Goal: Information Seeking & Learning: Learn about a topic

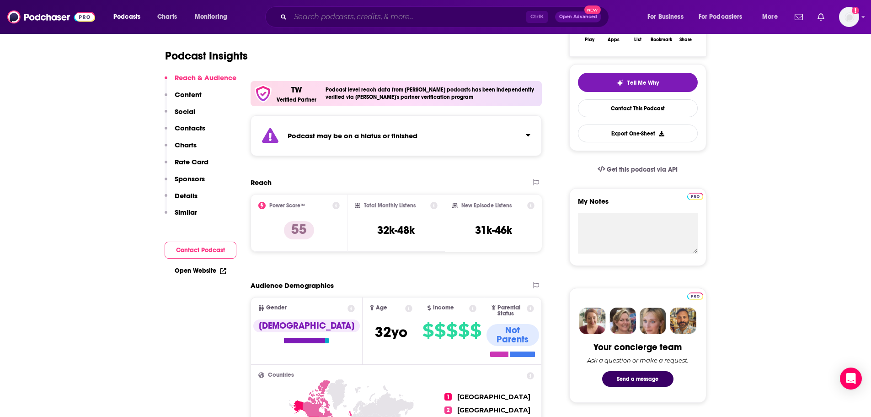
click at [322, 13] on input "Search podcasts, credits, & more..." at bounding box center [408, 17] width 236 height 15
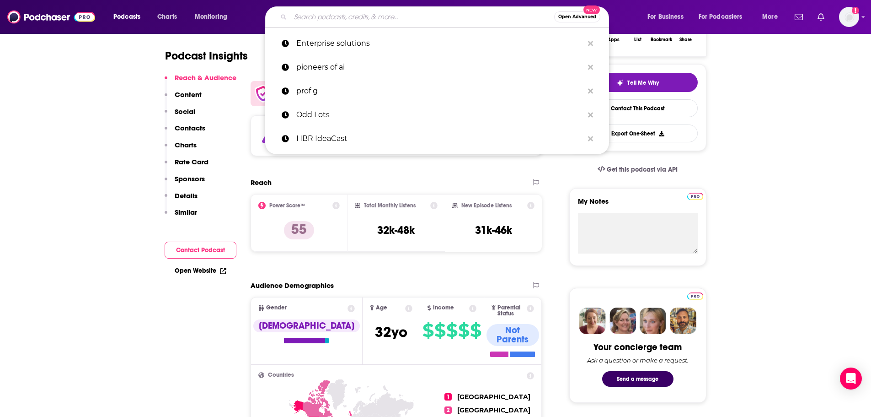
paste input "DevOps Diversity"
type input "DevOps Diversity"
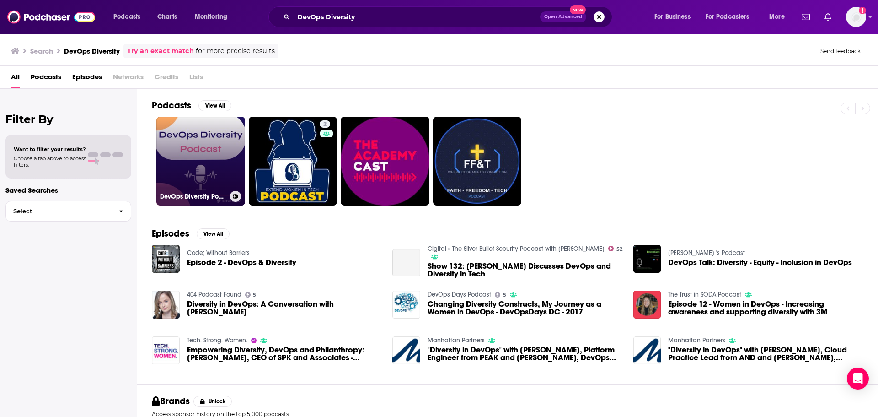
click at [200, 148] on link "DevOps Diversity Podcast" at bounding box center [200, 161] width 89 height 89
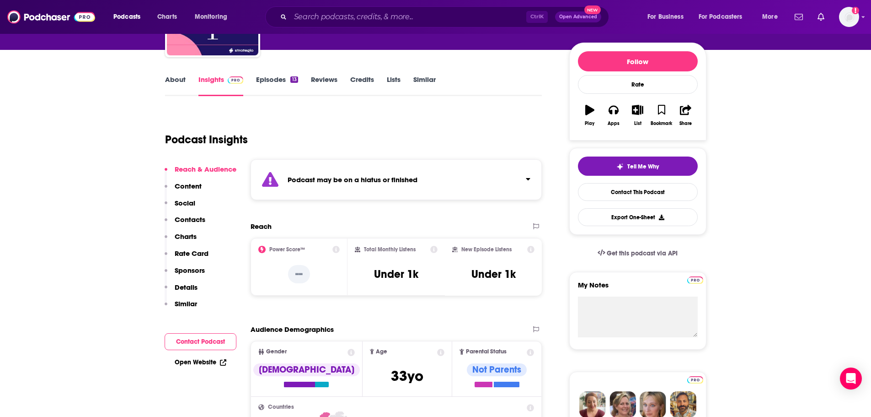
scroll to position [137, 0]
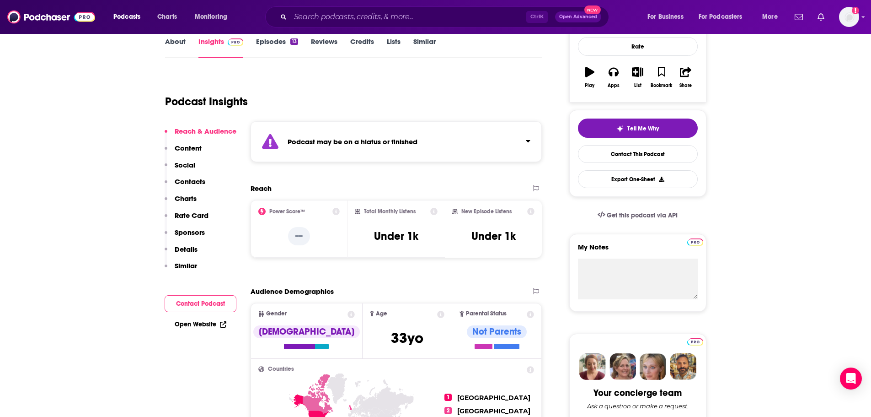
click at [277, 41] on link "Episodes 13" at bounding box center [277, 47] width 42 height 21
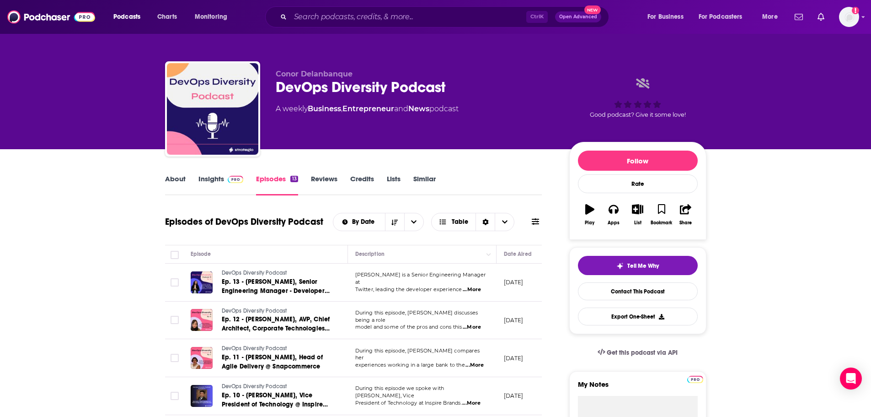
click at [171, 177] on link "About" at bounding box center [175, 184] width 21 height 21
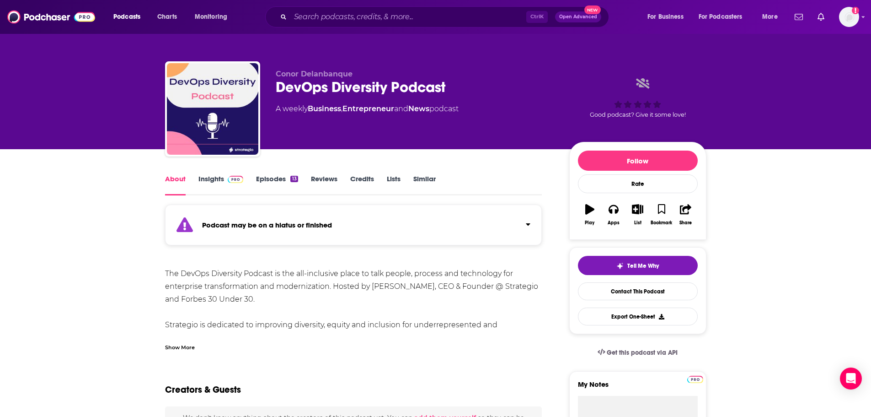
click at [213, 181] on link "Insights" at bounding box center [221, 184] width 45 height 21
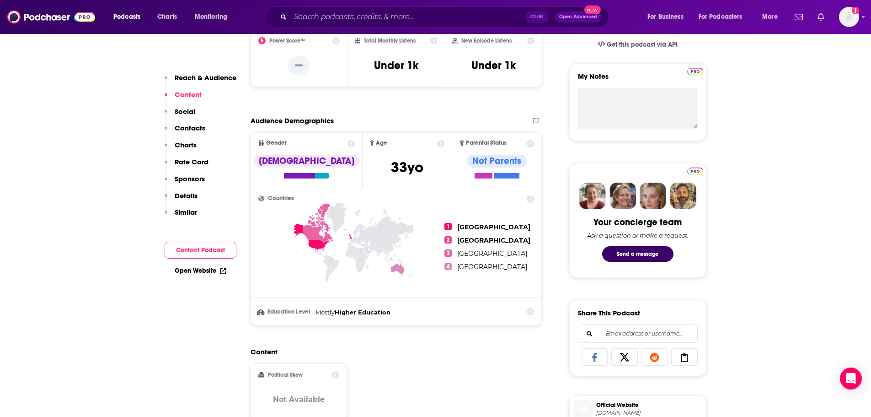
scroll to position [274, 0]
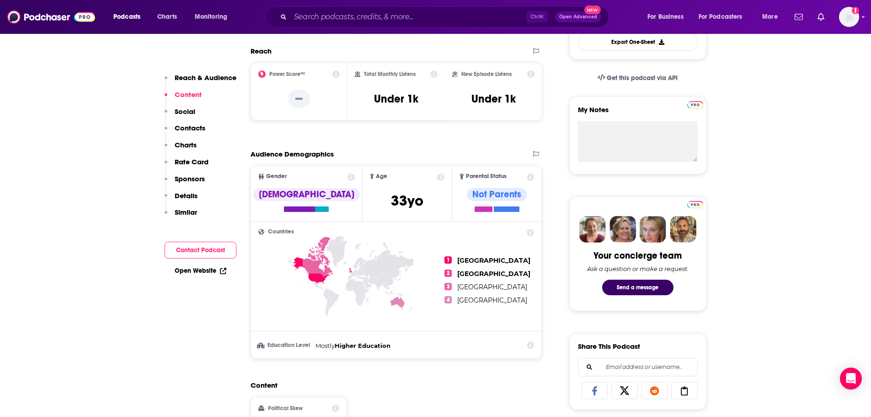
drag, startPoint x: 56, startPoint y: 142, endPoint x: 71, endPoint y: 149, distance: 16.8
click at [402, 17] on input "Search podcasts, credits, & more..." at bounding box center [408, 17] width 236 height 15
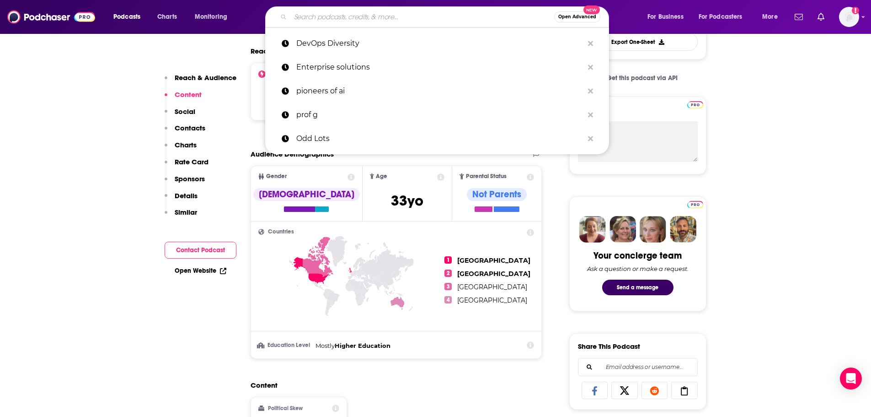
paste input "QualITy Time with [PERSON_NAME] & [PERSON_NAME]"
type input "QualITy Time with [PERSON_NAME] & [PERSON_NAME]"
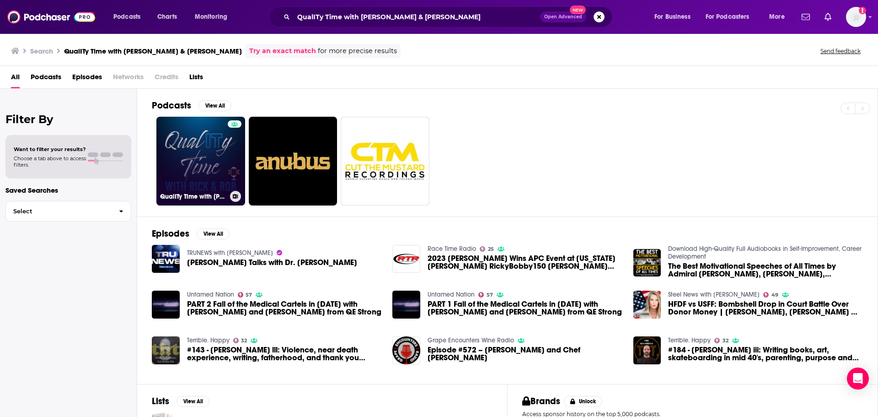
click at [203, 153] on link "QualITy Time with [PERSON_NAME] & [PERSON_NAME]" at bounding box center [200, 161] width 89 height 89
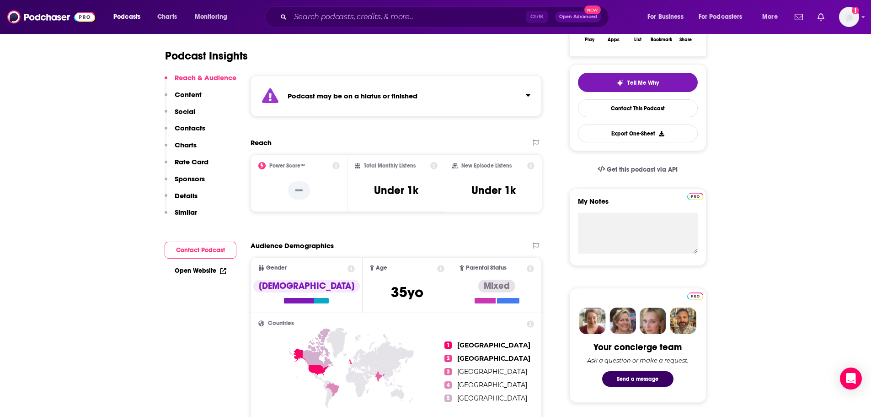
scroll to position [91, 0]
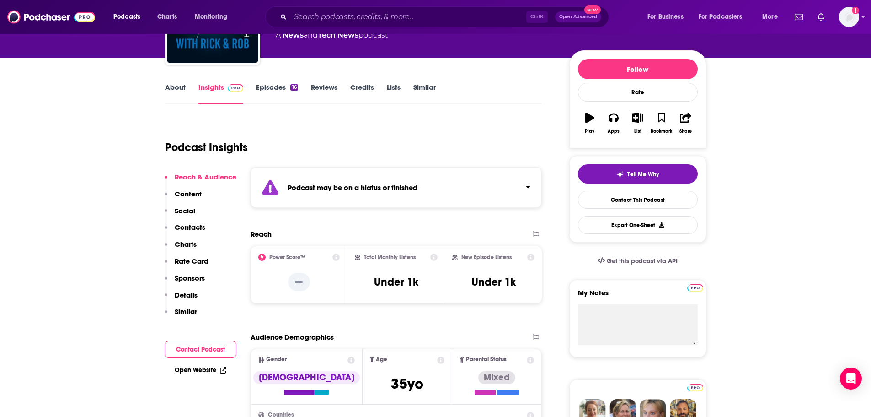
click at [266, 83] on link "Episodes 16" at bounding box center [277, 93] width 42 height 21
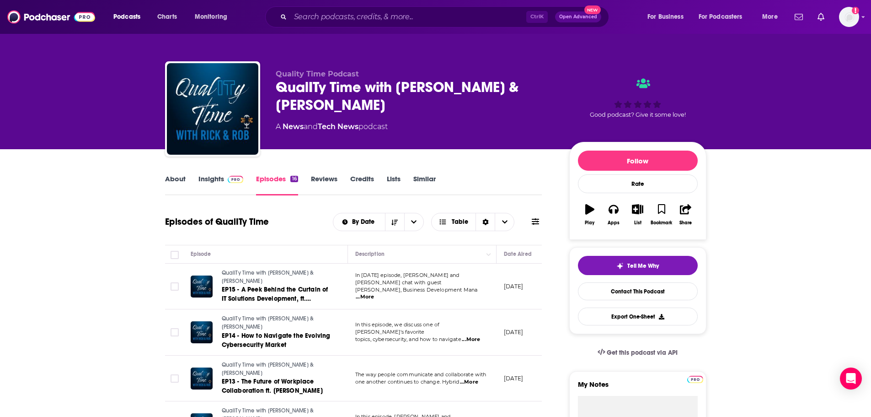
click at [201, 177] on link "Insights" at bounding box center [221, 184] width 45 height 21
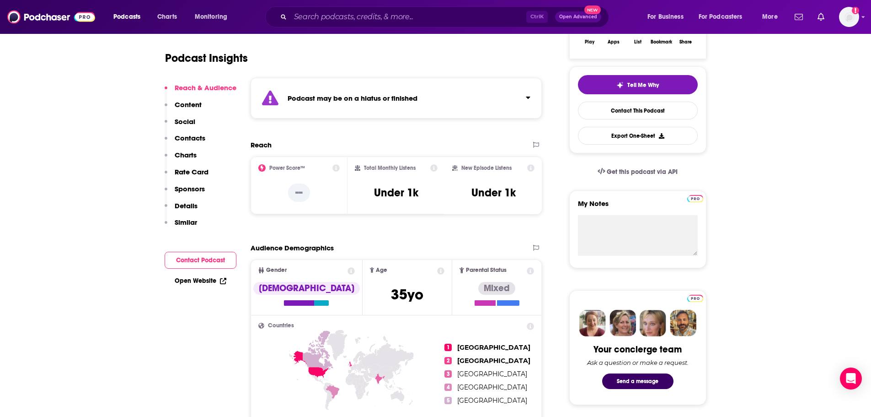
scroll to position [183, 0]
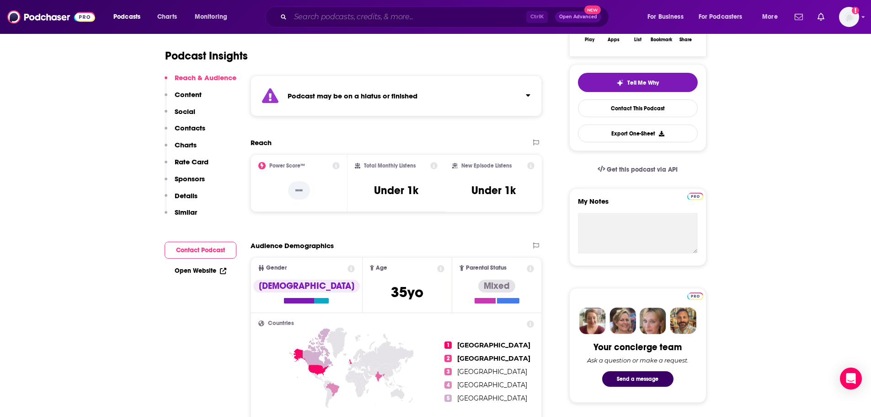
click at [367, 17] on input "Search podcasts, credits, & more..." at bounding box center [408, 17] width 236 height 15
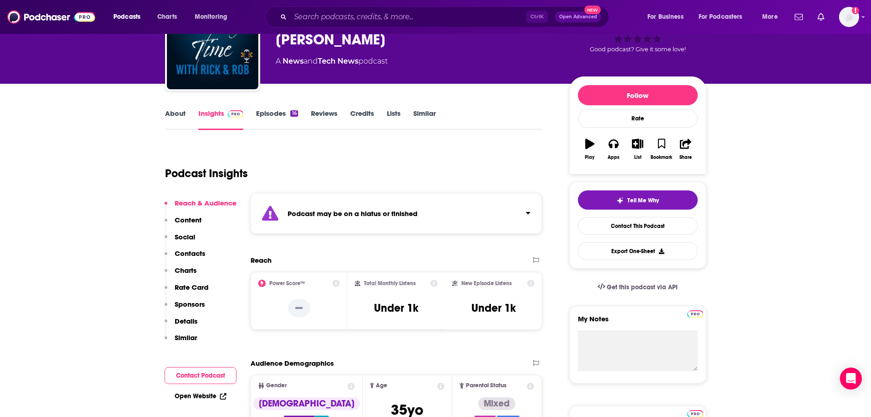
scroll to position [0, 0]
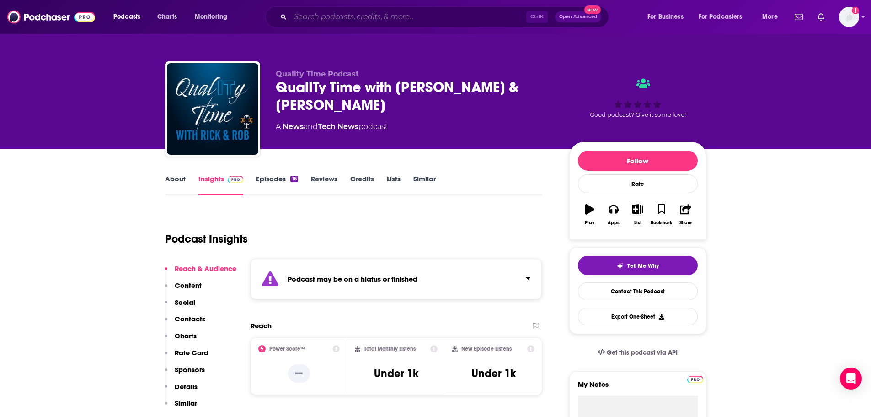
click at [357, 18] on input "Search podcasts, credits, & more..." at bounding box center [408, 17] width 236 height 15
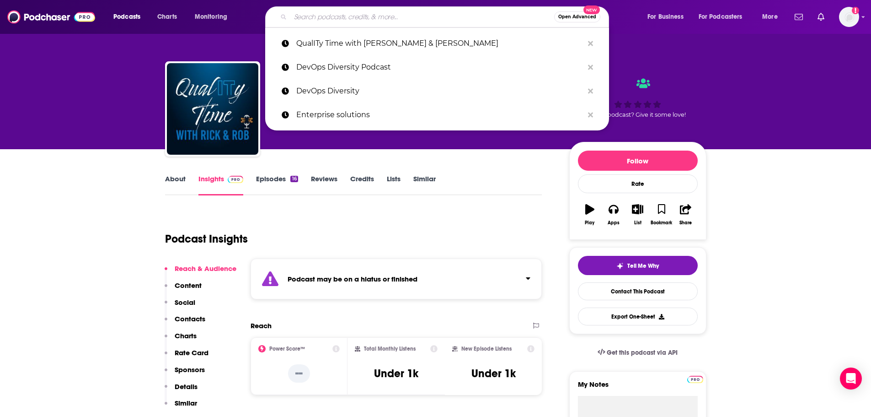
paste input "American Digital- IT Unfiltered"
type input "American Digital- IT Unfiltered"
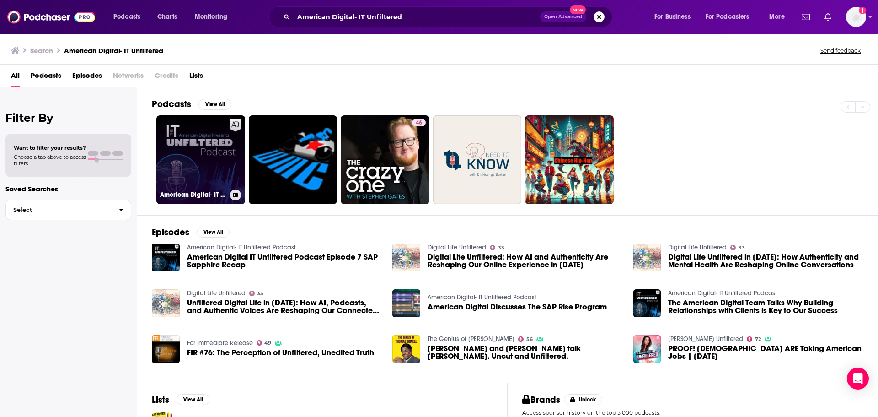
click at [195, 145] on link "American Digital- IT Unfiltered Podcast" at bounding box center [200, 159] width 89 height 89
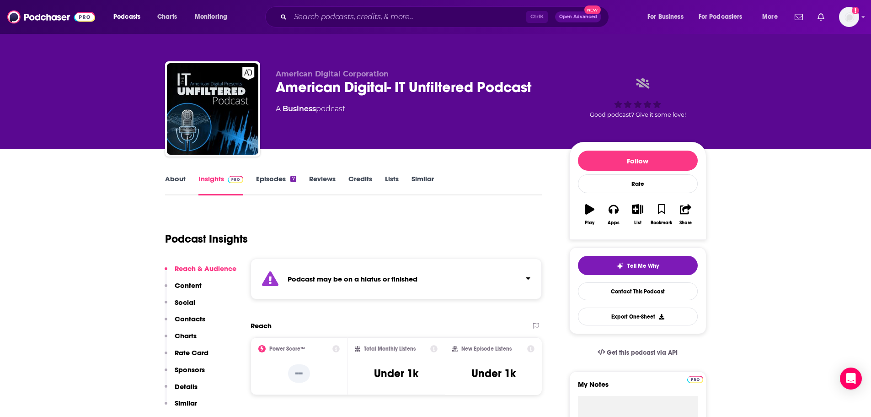
click at [273, 177] on link "Episodes 7" at bounding box center [276, 184] width 40 height 21
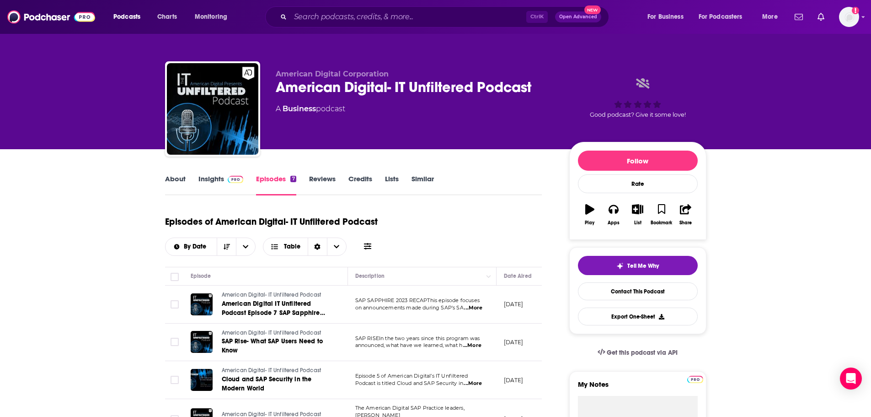
click at [215, 183] on link "Insights" at bounding box center [221, 184] width 45 height 21
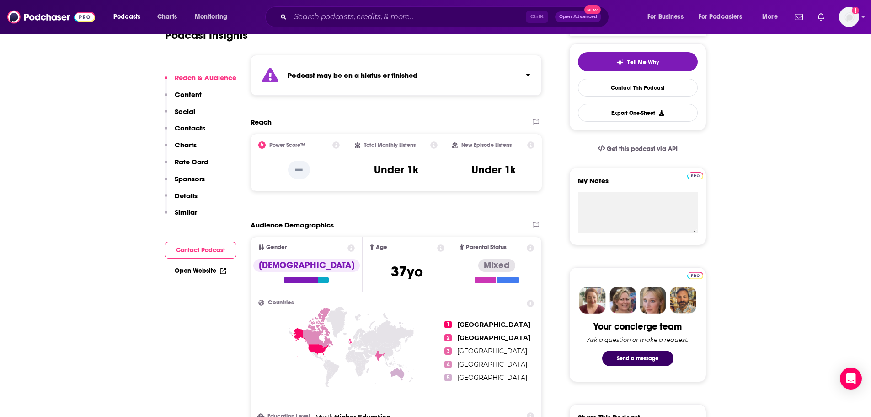
scroll to position [229, 0]
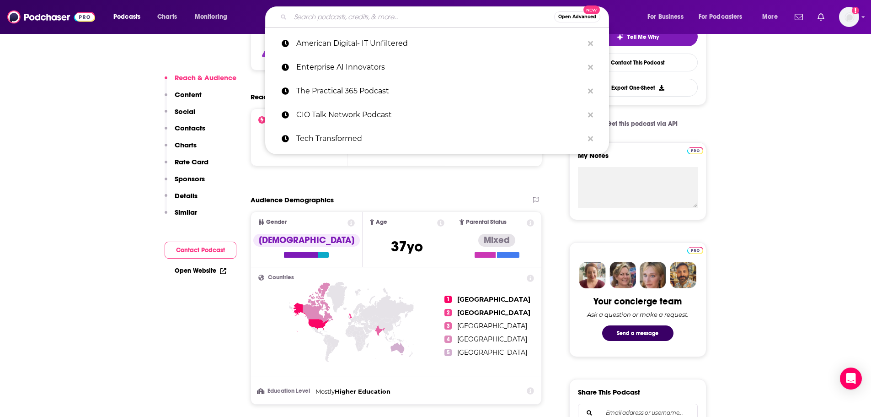
click at [409, 16] on input "Search podcasts, credits, & more..." at bounding box center [422, 17] width 264 height 15
paste input "Virtual Stack"
type input "Virtual Stack"
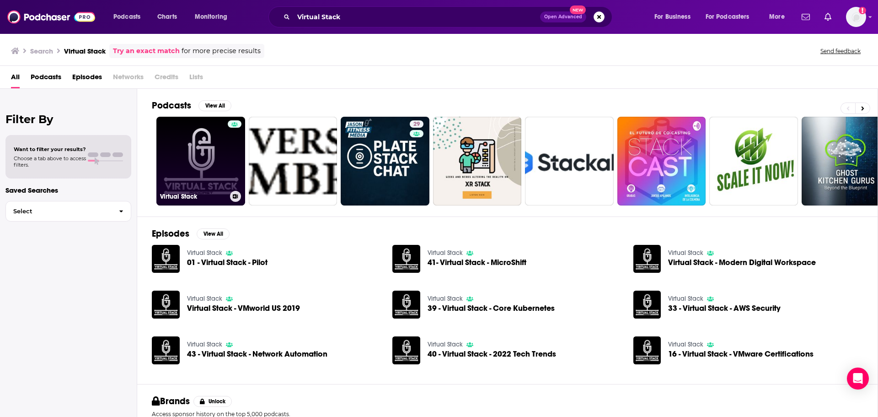
click at [199, 151] on link "Virtual Stack" at bounding box center [200, 161] width 89 height 89
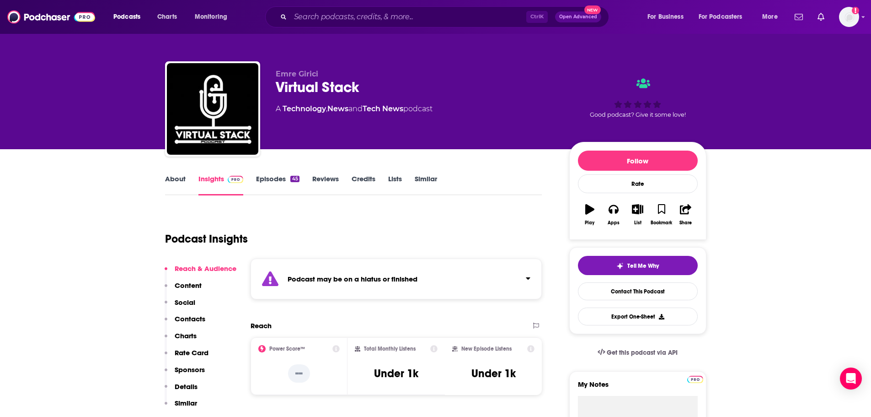
click at [266, 180] on link "Episodes 45" at bounding box center [277, 184] width 43 height 21
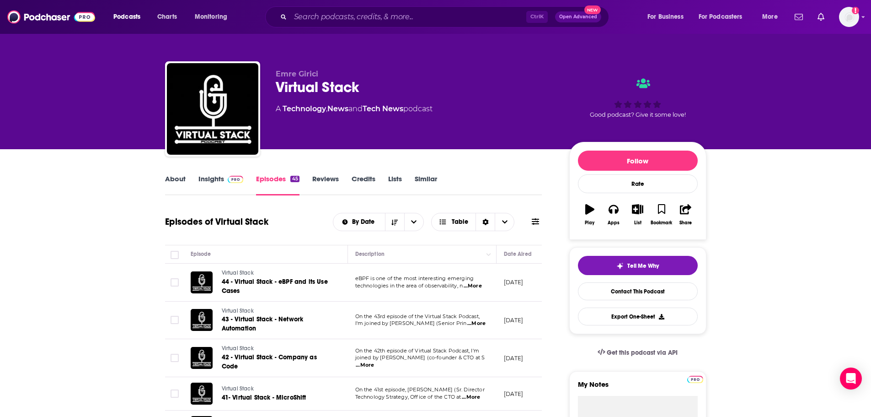
click at [206, 179] on link "Insights" at bounding box center [221, 184] width 45 height 21
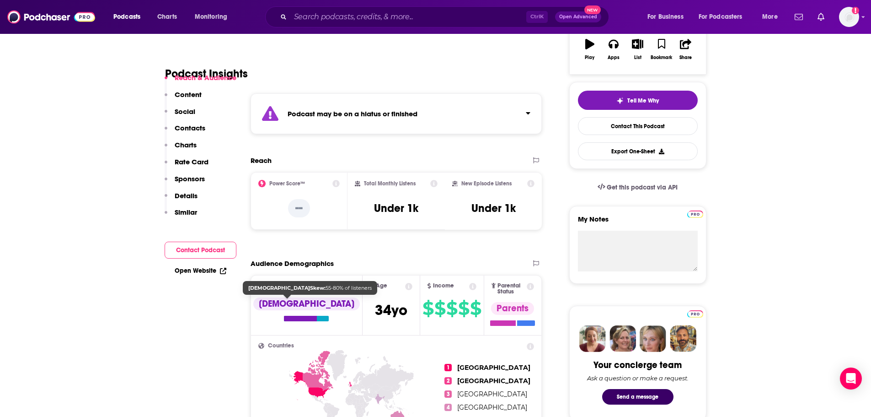
scroll to position [183, 0]
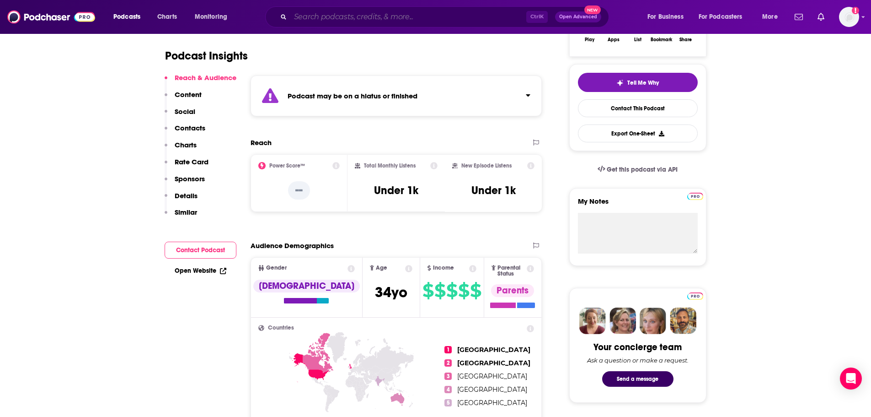
click at [329, 18] on input "Search podcasts, credits, & more..." at bounding box center [408, 17] width 236 height 15
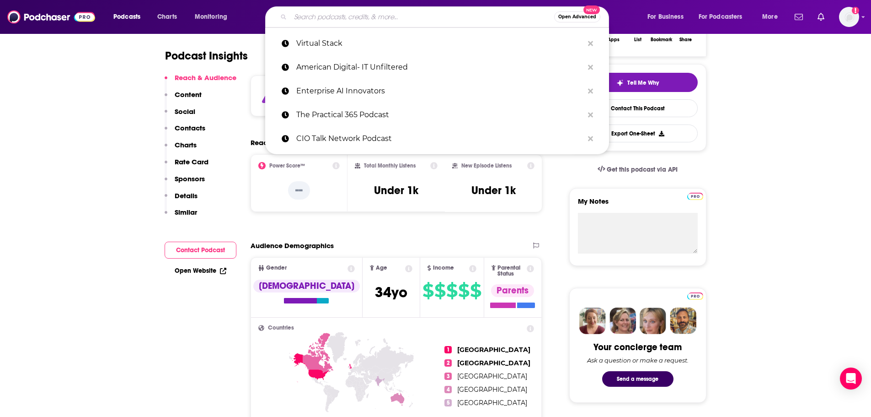
paste input "Enterprise Software Podcast"
type input "Enterprise Software Podcast"
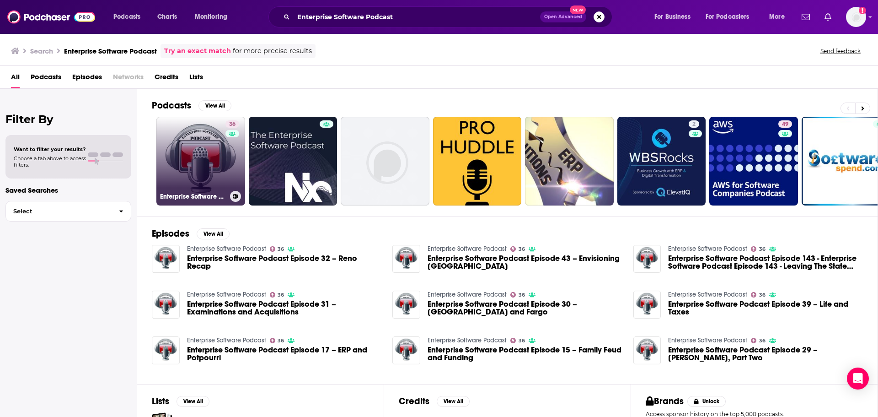
click at [209, 154] on link "36 Enterprise Software Podcast" at bounding box center [200, 161] width 89 height 89
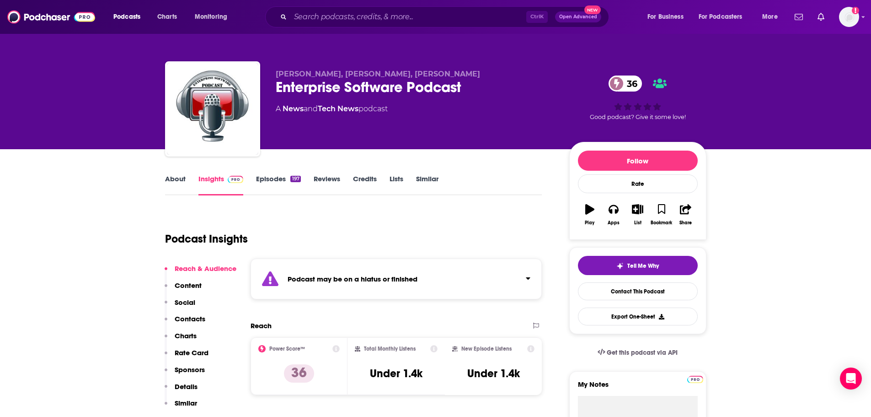
click at [272, 179] on link "Episodes 197" at bounding box center [278, 184] width 44 height 21
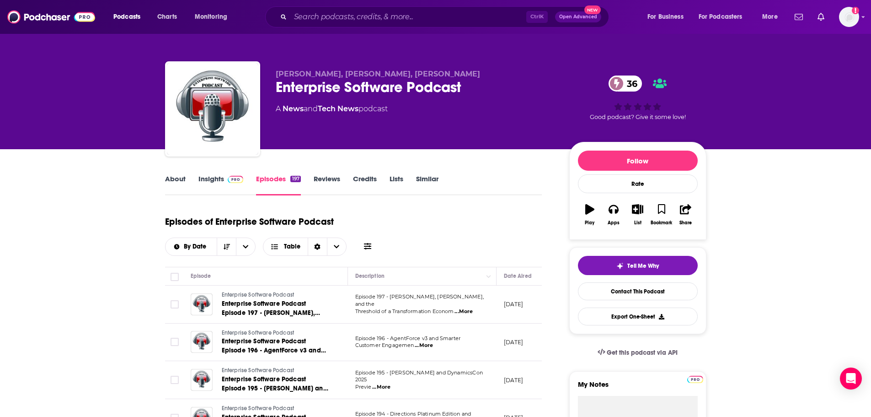
click at [220, 176] on link "Insights" at bounding box center [221, 184] width 45 height 21
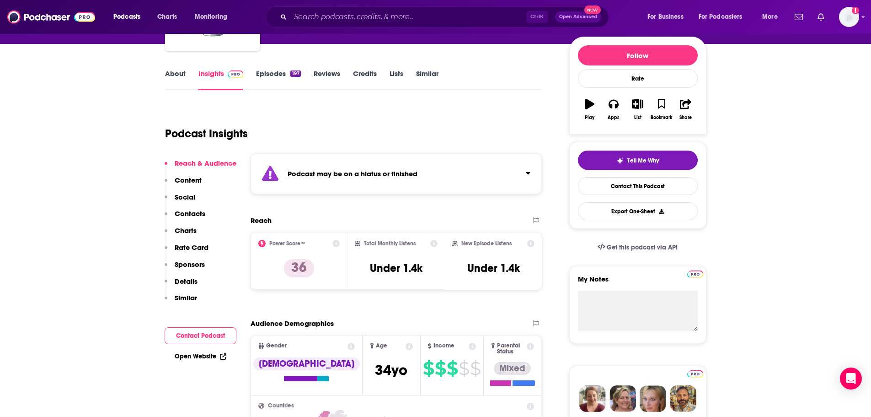
scroll to position [137, 0]
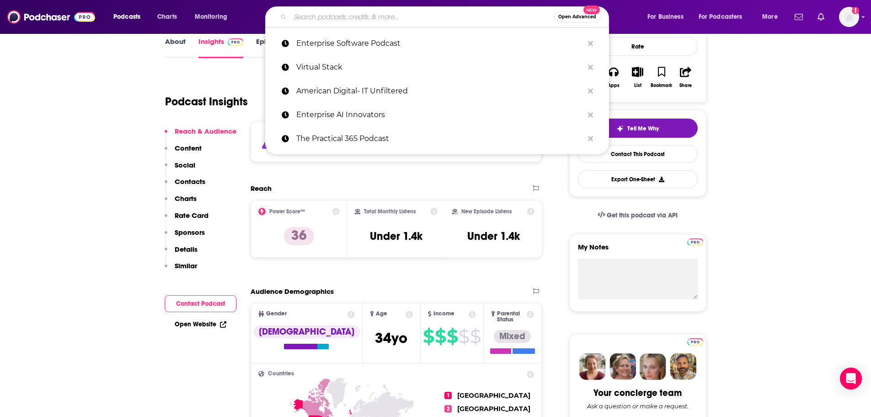
click at [411, 19] on input "Search podcasts, credits, & more..." at bounding box center [422, 17] width 264 height 15
paste input "Tech Transformed"
type input "Tech Transformed"
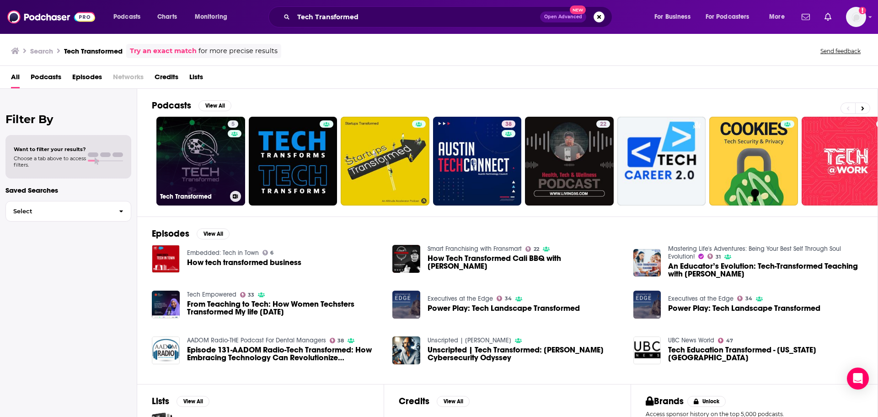
click at [199, 168] on link "5 Tech Transformed" at bounding box center [200, 161] width 89 height 89
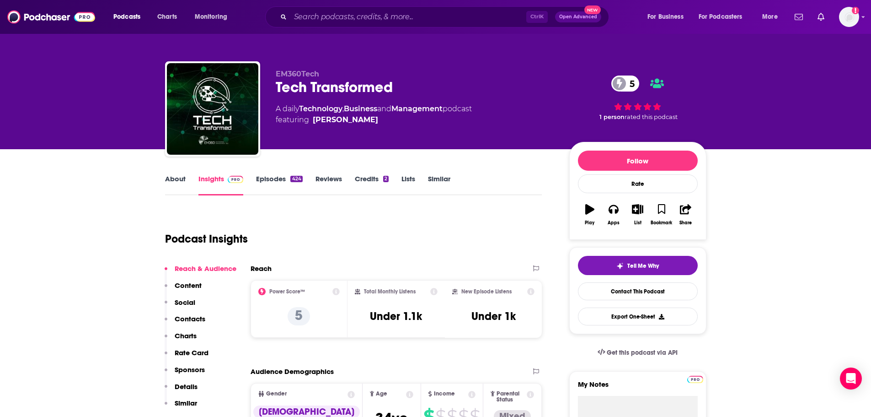
scroll to position [46, 0]
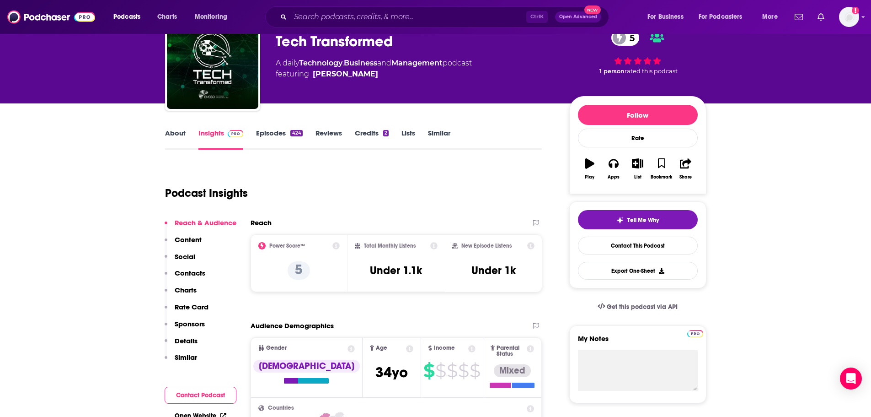
click at [273, 134] on link "Episodes 424" at bounding box center [279, 139] width 46 height 21
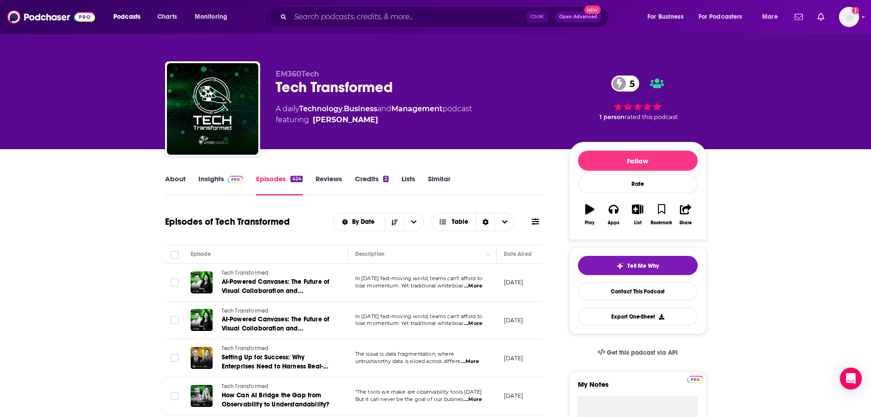
click at [207, 174] on link "Insights" at bounding box center [221, 184] width 45 height 21
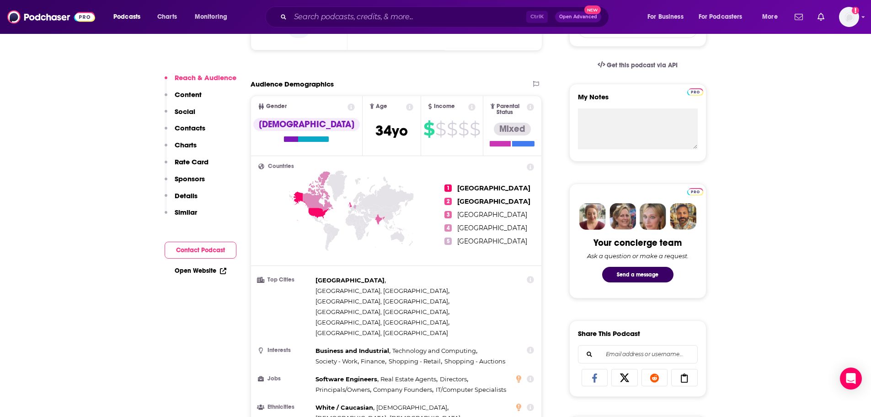
scroll to position [320, 0]
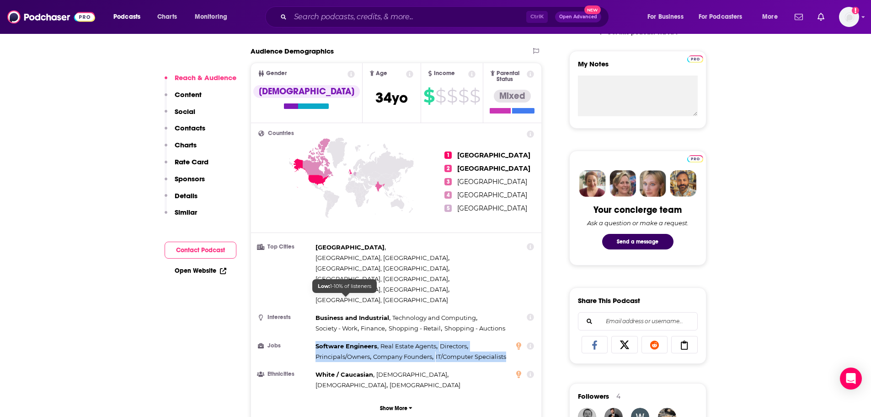
drag, startPoint x: 482, startPoint y: 308, endPoint x: 316, endPoint y: 297, distance: 166.0
click at [316, 341] on div "Software Engineers , Real Estate Agents , Directors , Principals/Owners , Compa…" at bounding box center [413, 351] width 195 height 21
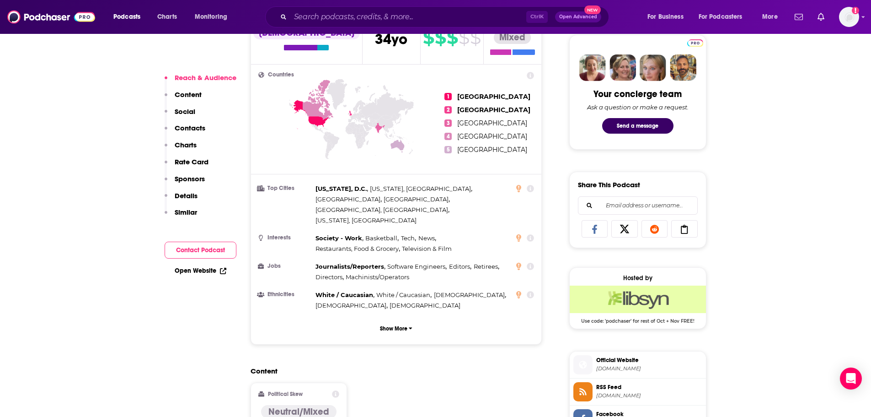
scroll to position [457, 0]
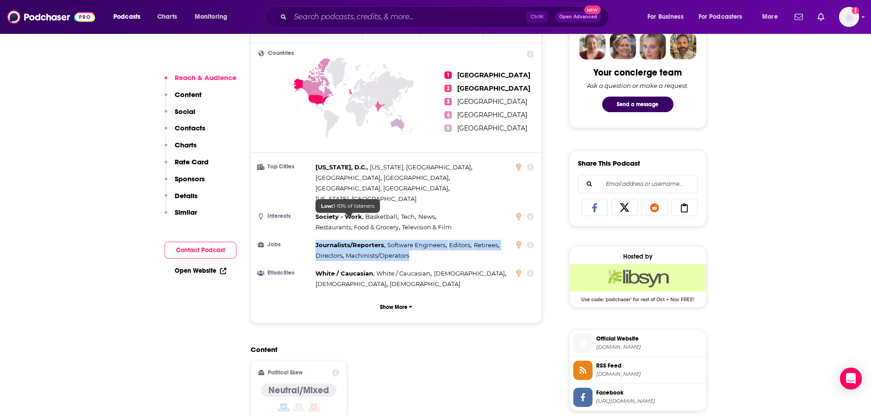
drag, startPoint x: 414, startPoint y: 229, endPoint x: 316, endPoint y: 220, distance: 98.7
click at [316, 240] on div "Journalists/Reporters , Software Engineers , Editors , Retirees , Directors , M…" at bounding box center [413, 250] width 195 height 21
copy div "Journalists/Reporters , Software Engineers , Editors , Retirees , Directors , M…"
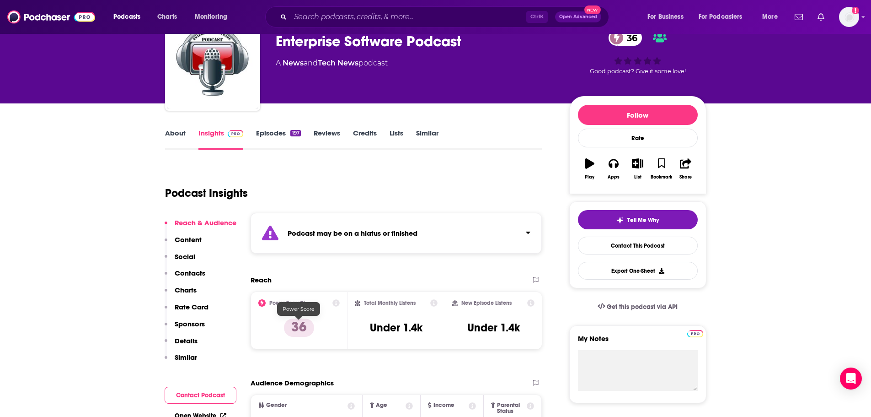
scroll to position [0, 0]
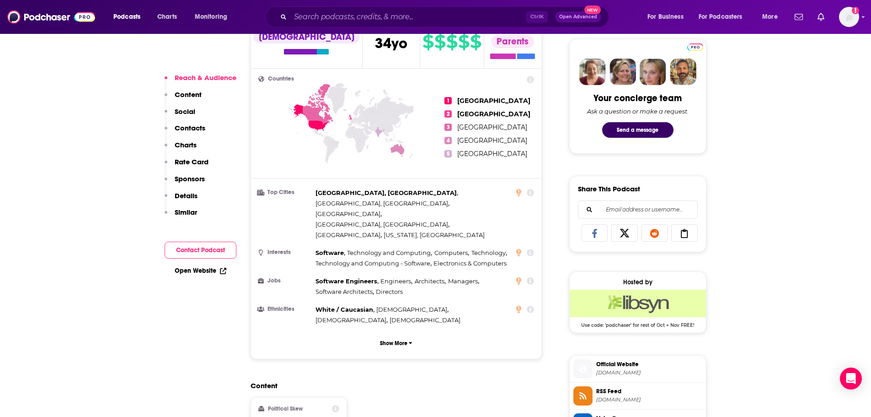
scroll to position [457, 0]
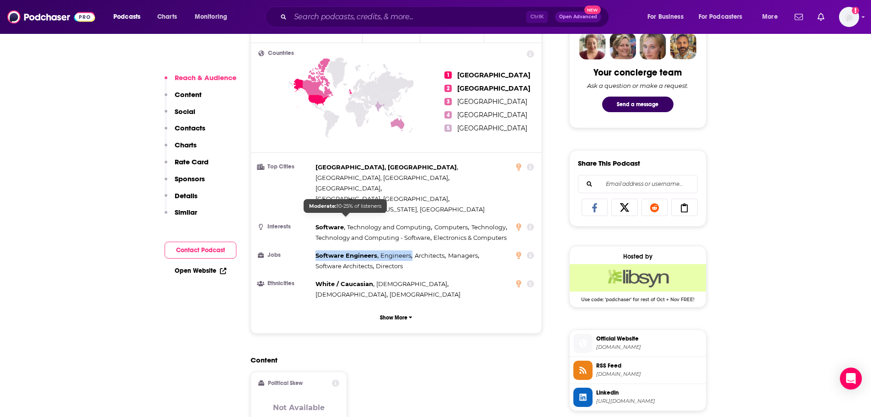
drag, startPoint x: 414, startPoint y: 231, endPoint x: 317, endPoint y: 221, distance: 97.1
click at [317, 250] on div "Software Engineers , Engineers , Architects , Managers , Software Architects , …" at bounding box center [413, 260] width 195 height 21
click at [428, 236] on ul "Top Cities [GEOGRAPHIC_DATA], [GEOGRAPHIC_DATA] , [GEOGRAPHIC_DATA], [GEOGRAPHI…" at bounding box center [396, 231] width 276 height 138
drag, startPoint x: 416, startPoint y: 232, endPoint x: 339, endPoint y: 222, distance: 78.0
click at [339, 250] on div "Software Engineers , Engineers , Architects , Managers , Software Architects , …" at bounding box center [413, 260] width 195 height 21
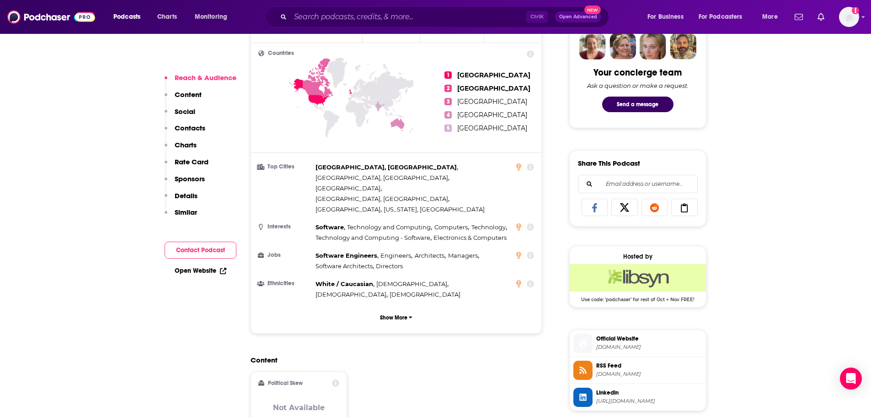
drag, startPoint x: 314, startPoint y: 217, endPoint x: 352, endPoint y: 223, distance: 38.4
click at [352, 250] on li "Jobs Software Engineers , Engineers , Architects , Managers , Software Architec…" at bounding box center [396, 260] width 276 height 21
drag, startPoint x: 408, startPoint y: 231, endPoint x: 316, endPoint y: 223, distance: 92.7
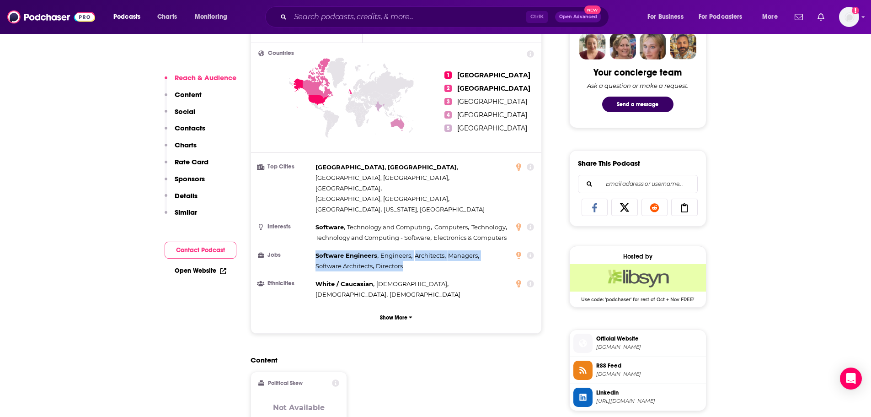
click at [316, 250] on div "Software Engineers , Engineers , Architects , Managers , Software Architects , …" at bounding box center [413, 260] width 195 height 21
copy div "Software Engineers , Engineers , Architects , Managers , Software Architects , …"
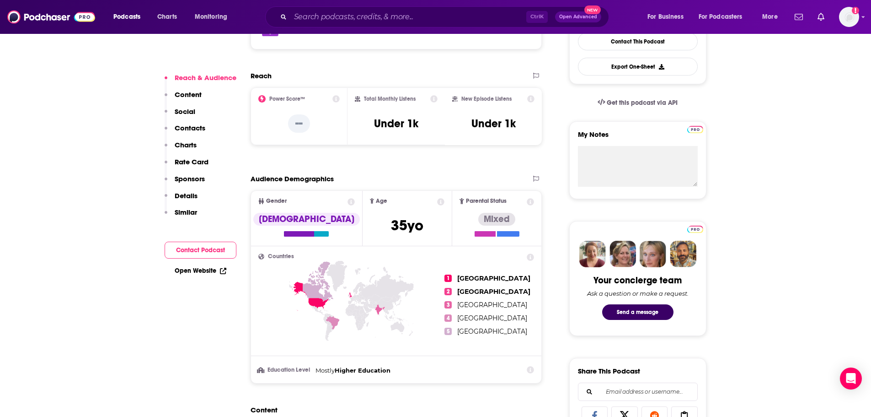
scroll to position [274, 0]
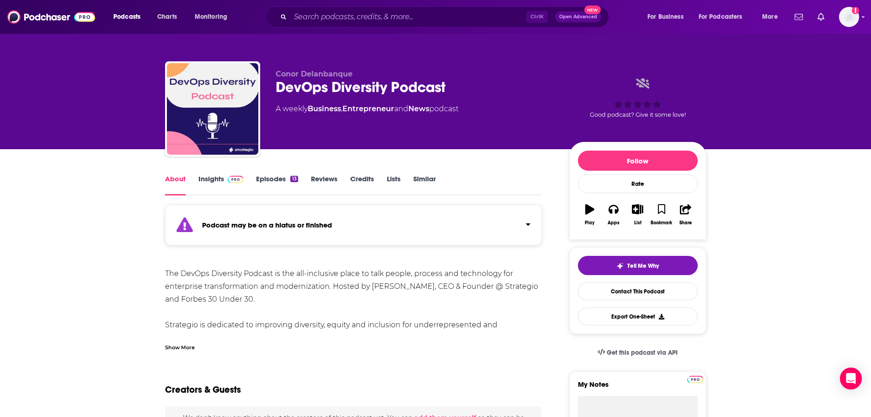
click at [211, 176] on link "Insights" at bounding box center [221, 184] width 45 height 21
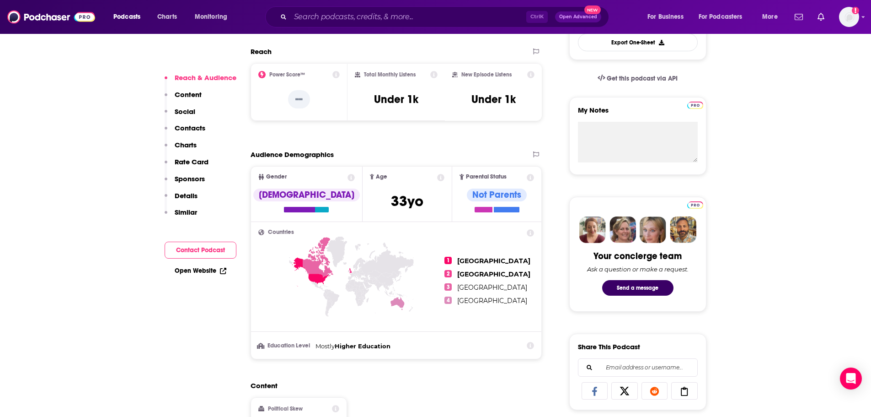
scroll to position [320, 0]
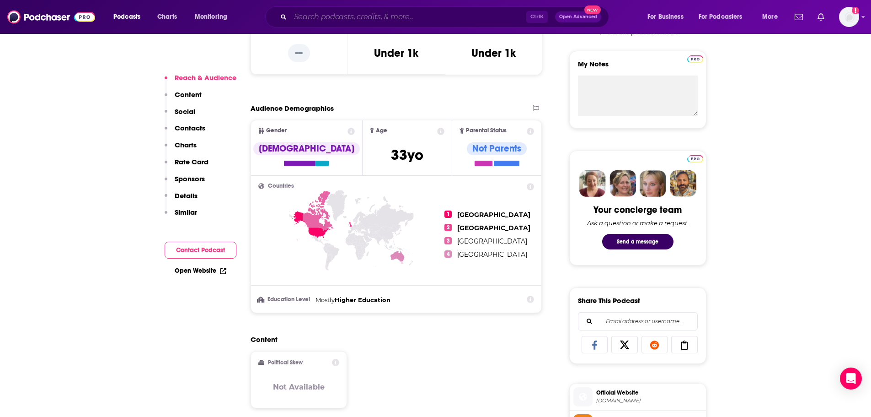
click at [408, 9] on div "Ctrl K Open Advanced New" at bounding box center [437, 16] width 344 height 21
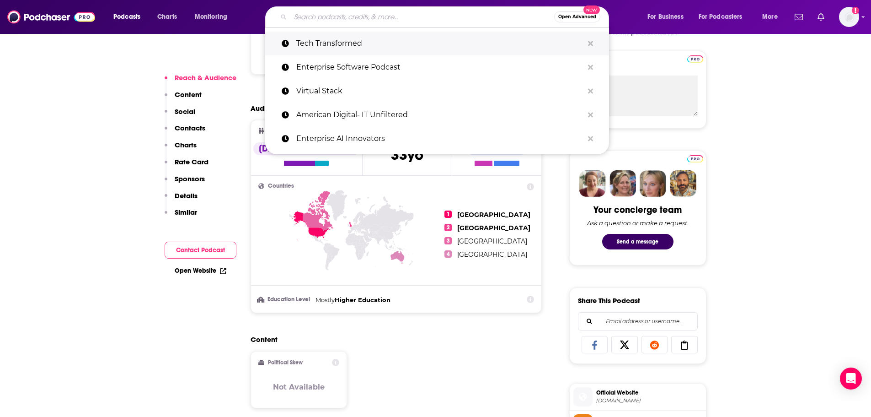
click at [344, 36] on p "Tech Transformed" at bounding box center [439, 44] width 287 height 24
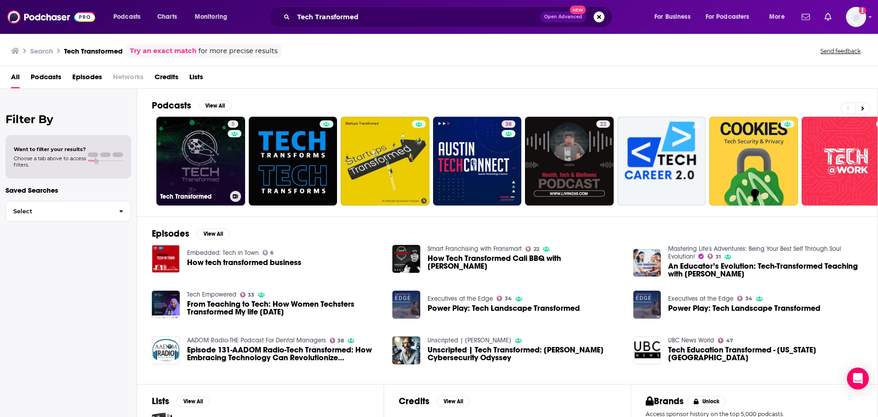
click at [220, 163] on link "5 Tech Transformed" at bounding box center [200, 161] width 89 height 89
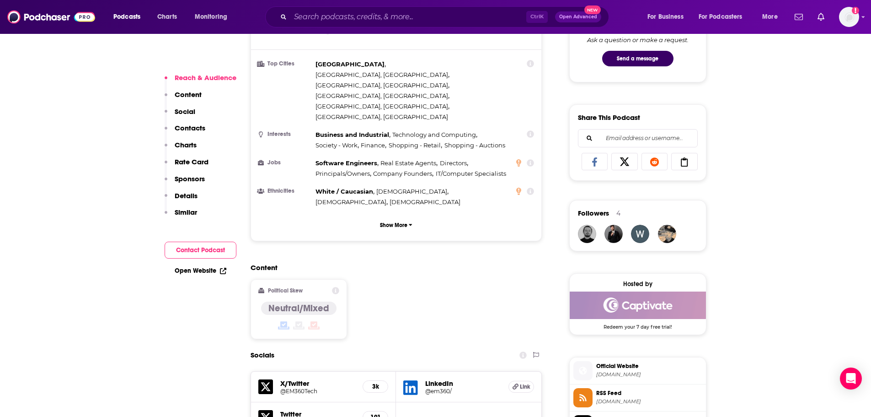
scroll to position [412, 0]
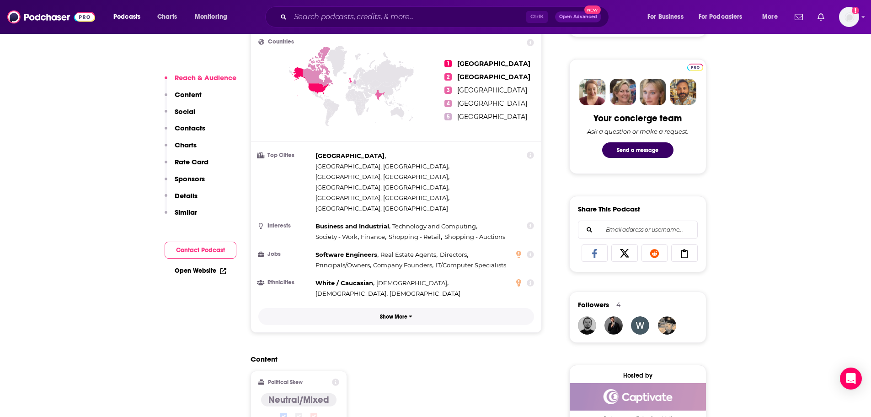
click at [414, 308] on button "Show More" at bounding box center [396, 316] width 276 height 17
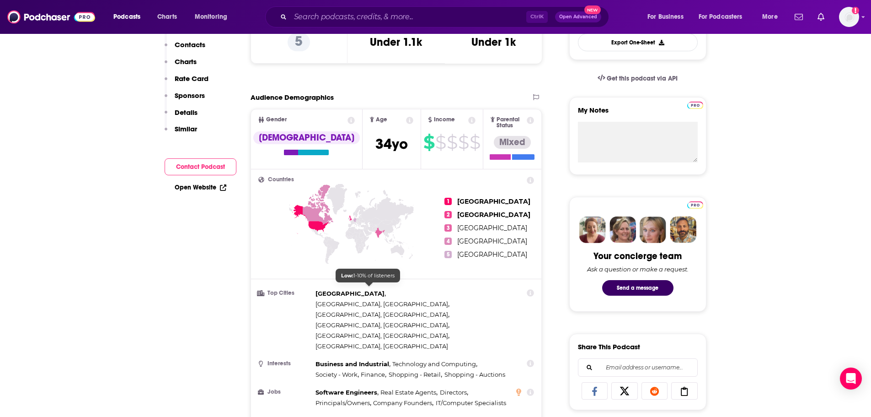
scroll to position [46, 0]
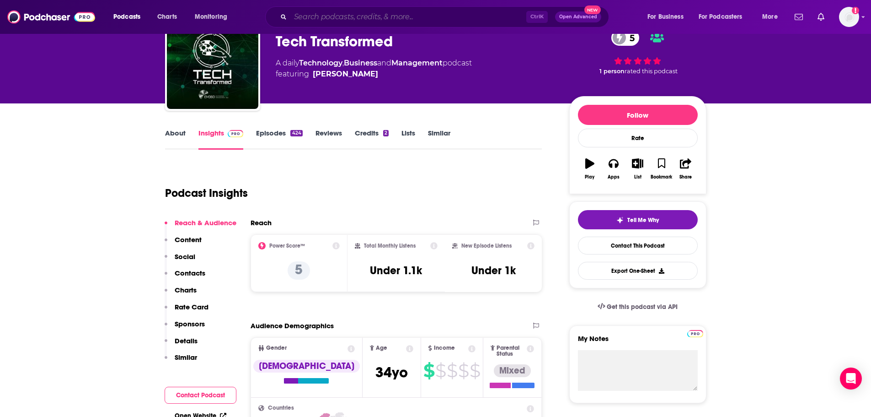
click at [378, 21] on input "Search podcasts, credits, & more..." at bounding box center [408, 17] width 236 height 15
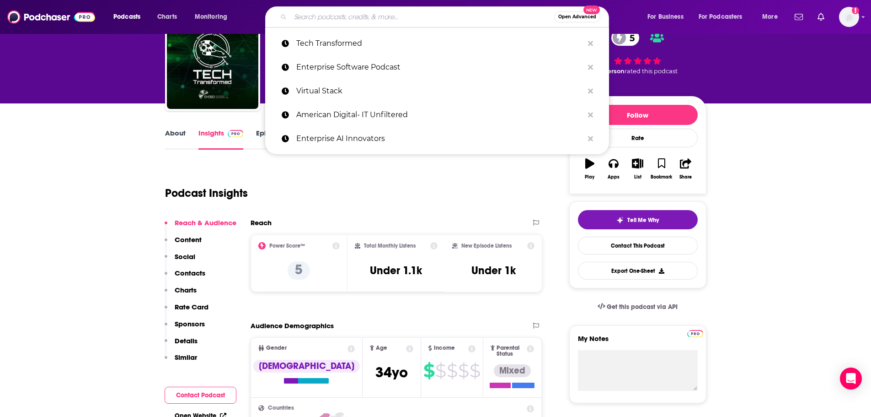
paste input "The CTO Advisor"
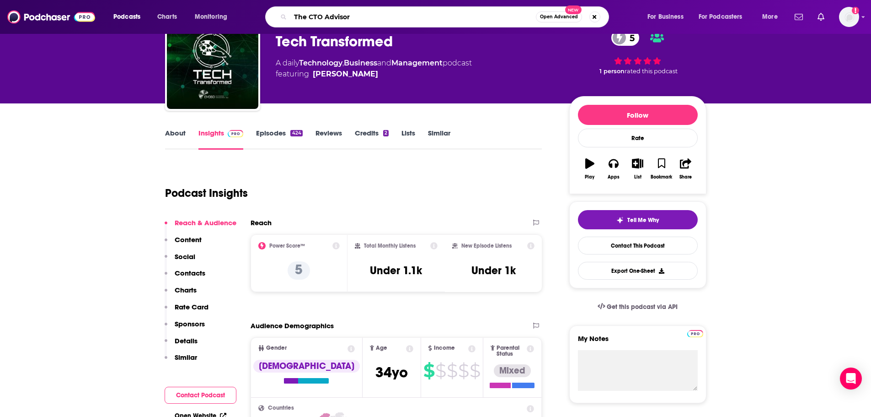
type input "The CTO Advisor"
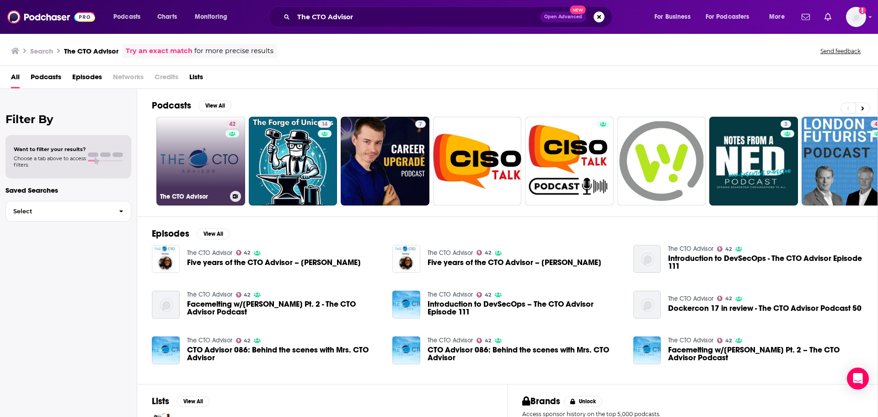
click at [197, 161] on link "42 The CTO Advisor" at bounding box center [200, 161] width 89 height 89
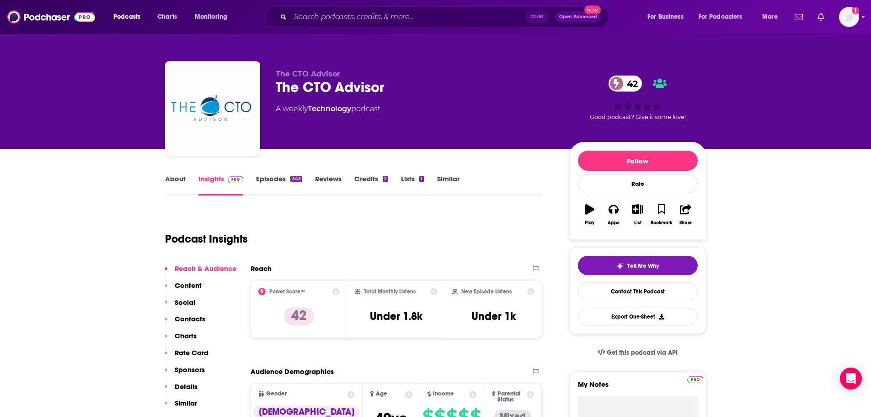
click at [277, 178] on link "Episodes 343" at bounding box center [279, 184] width 46 height 21
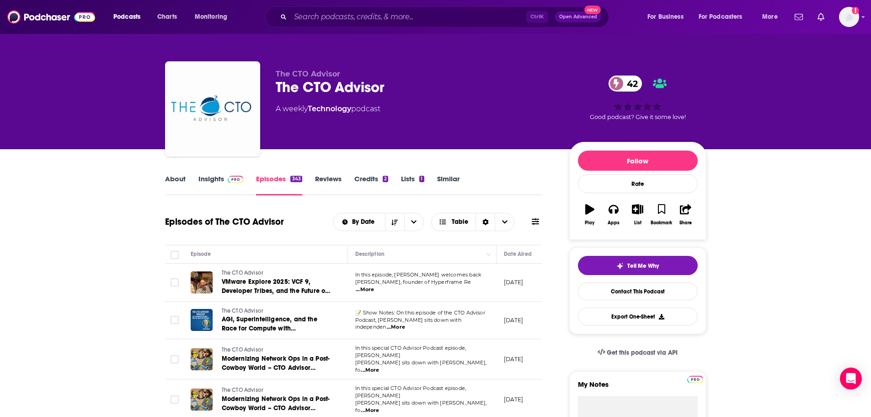
click at [213, 177] on link "Insights" at bounding box center [221, 184] width 45 height 21
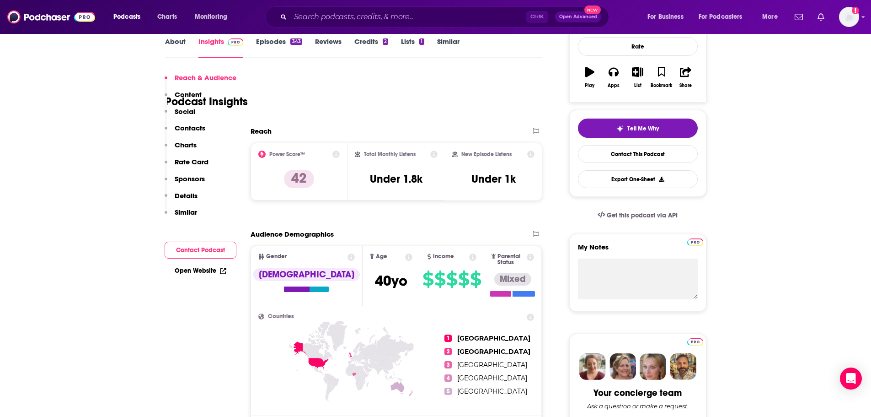
scroll to position [320, 0]
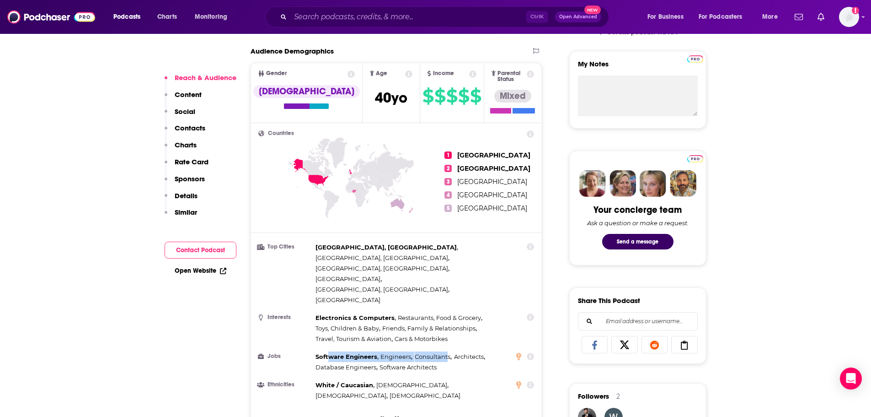
drag, startPoint x: 447, startPoint y: 320, endPoint x: 236, endPoint y: 327, distance: 211.4
click at [329, 351] on div "Software Engineers , Engineers , Consultants , Architects , Database Engineers …" at bounding box center [413, 361] width 195 height 21
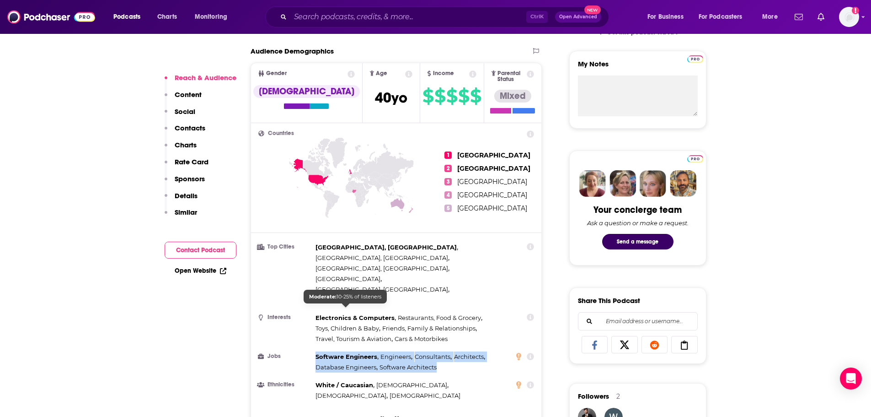
drag, startPoint x: 439, startPoint y: 320, endPoint x: 317, endPoint y: 312, distance: 122.4
click at [317, 351] on div "Software Engineers , Engineers , Consultants , Architects , Database Engineers …" at bounding box center [413, 361] width 195 height 21
copy div "Software Engineers , Engineers , Consultants , Architects , Database Engineers …"
click at [403, 20] on input "Search podcasts, credits, & more..." at bounding box center [408, 17] width 236 height 15
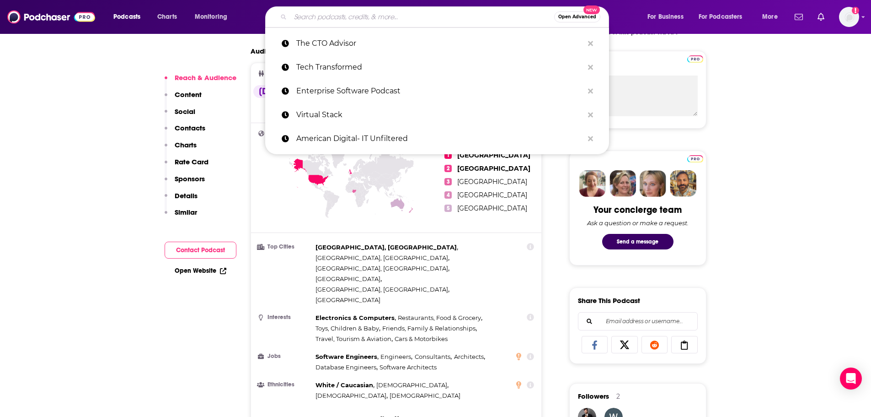
paste input "CIO Talk Network Podcast"
type input "CIO Talk Network Podcast"
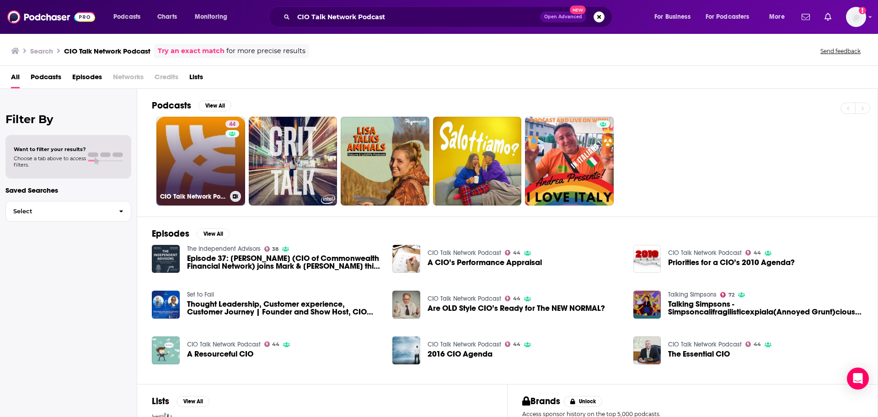
click at [209, 145] on link "44 CIO Talk Network Podcast" at bounding box center [200, 161] width 89 height 89
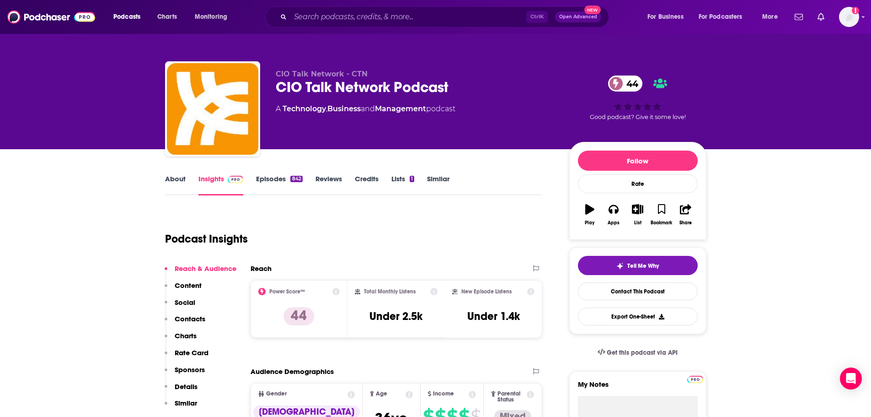
click at [268, 177] on link "Episodes 842" at bounding box center [279, 184] width 46 height 21
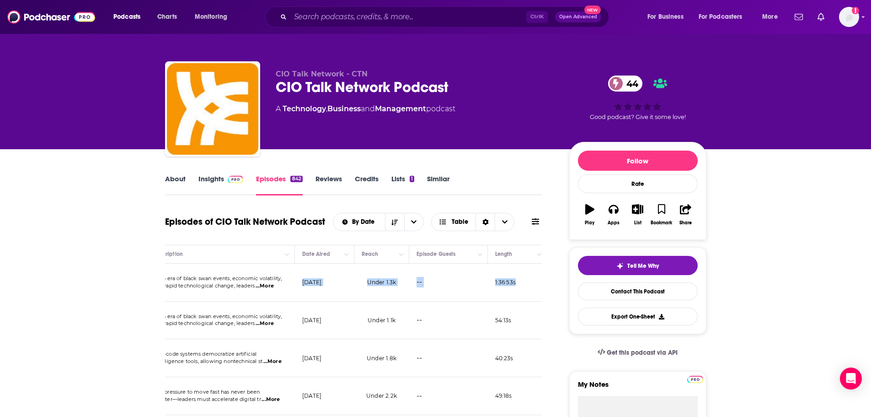
scroll to position [0, 260]
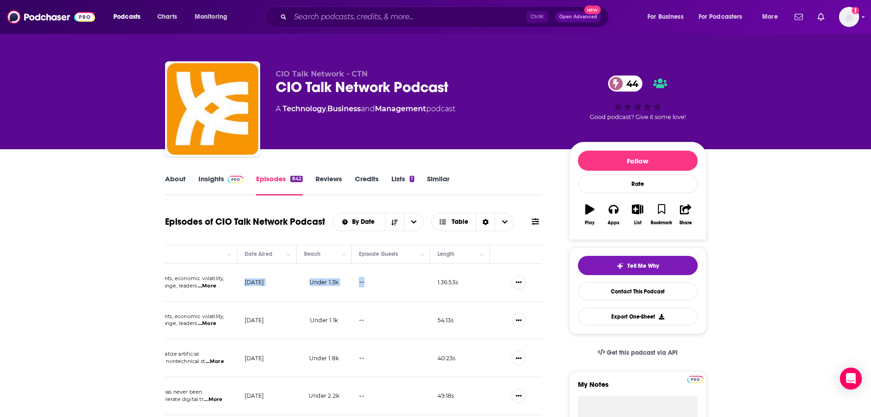
drag, startPoint x: 501, startPoint y: 281, endPoint x: 386, endPoint y: 290, distance: 116.1
click at [386, 290] on tr "CIO Talk Network Podcast How Risk Aware Leaders What Builds Lasts? In an era of…" at bounding box center [224, 282] width 637 height 38
click at [273, 298] on td "[DATE]" at bounding box center [266, 282] width 59 height 38
click at [214, 178] on link "Insights" at bounding box center [221, 184] width 45 height 21
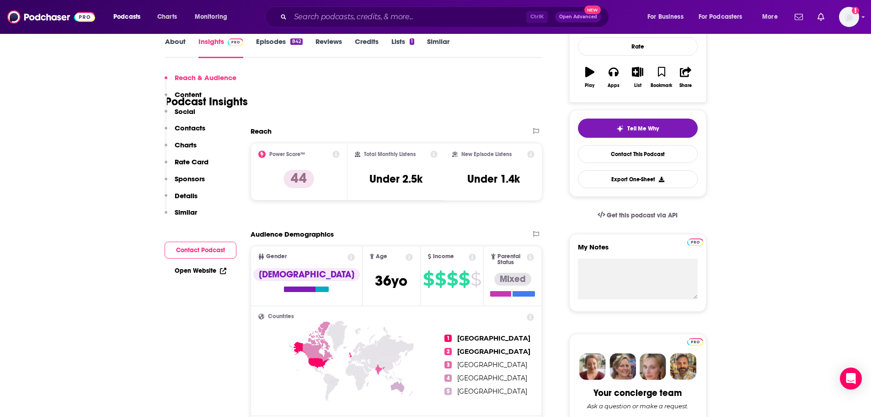
scroll to position [412, 0]
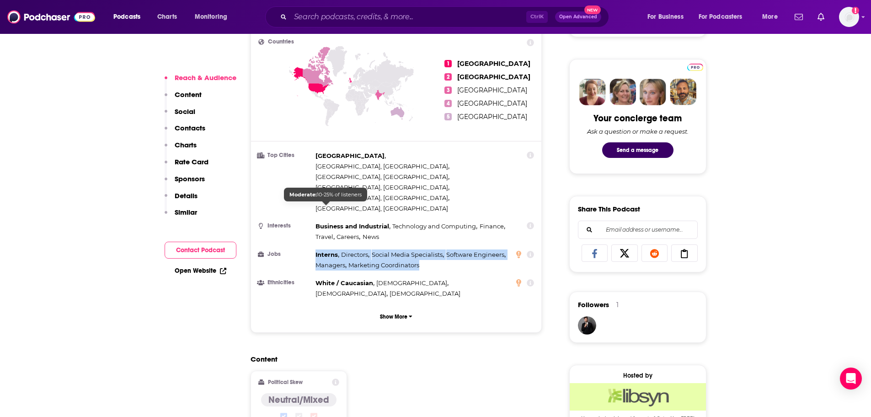
drag, startPoint x: 420, startPoint y: 217, endPoint x: 316, endPoint y: 210, distance: 104.5
click at [316, 249] on div "Interns , Directors , Social Media Specialists , Software Engineers , Managers …" at bounding box center [413, 259] width 195 height 21
copy div "Interns , Directors , Social Media Specialists , Software Engineers , Managers …"
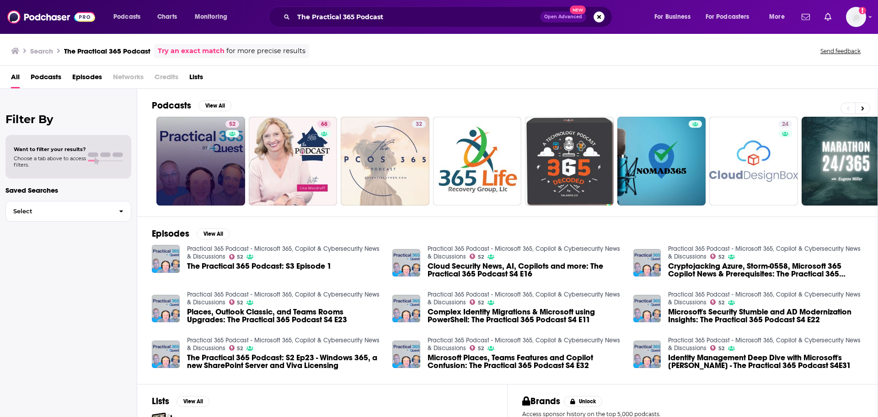
click at [207, 145] on link "52" at bounding box center [200, 161] width 89 height 89
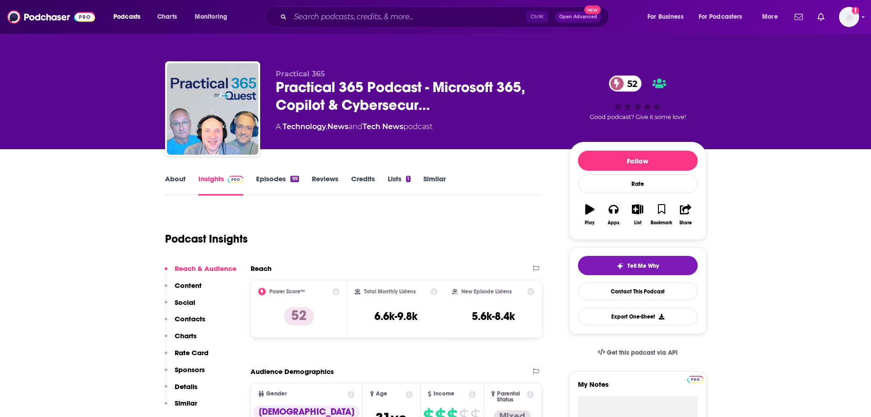
click at [266, 177] on link "Episodes 99" at bounding box center [277, 184] width 43 height 21
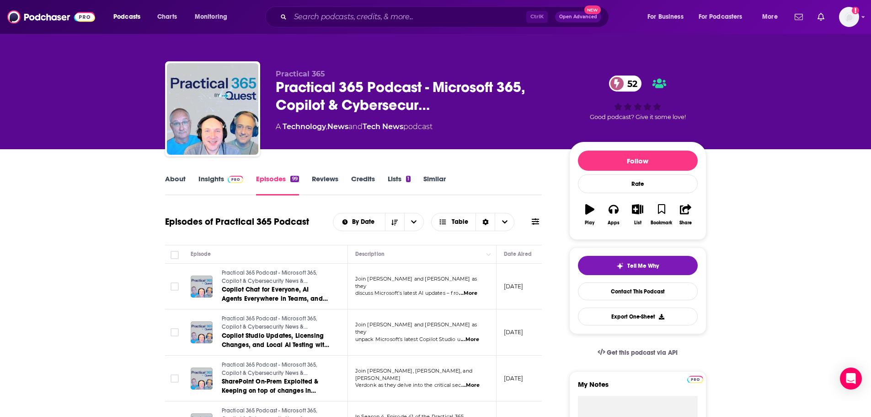
click at [205, 178] on link "Insights" at bounding box center [221, 184] width 45 height 21
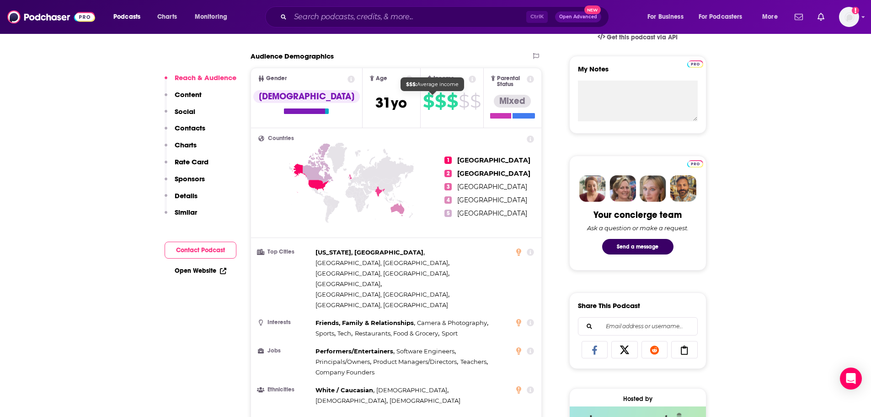
scroll to position [320, 0]
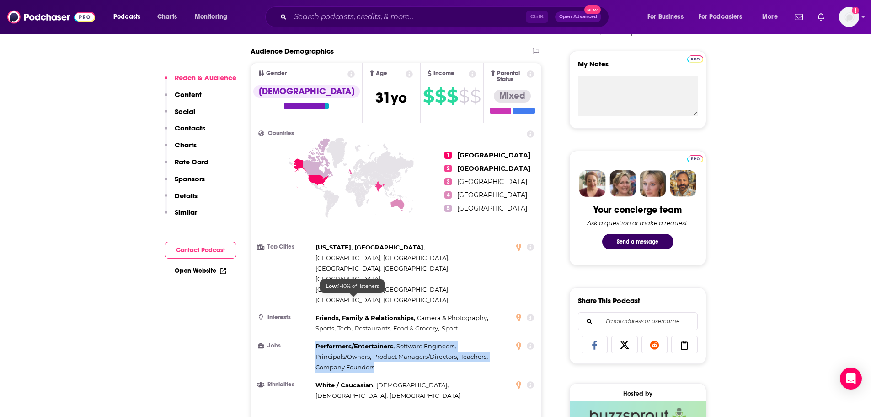
drag, startPoint x: 376, startPoint y: 321, endPoint x: 317, endPoint y: 300, distance: 62.1
click at [317, 341] on div "Performers/Entertainers , Software Engineers , Principals/Owners , Product Mana…" at bounding box center [413, 357] width 195 height 32
copy div "Performers/Entertainers , Software Engineers , Principals/Owners , Product Mana…"
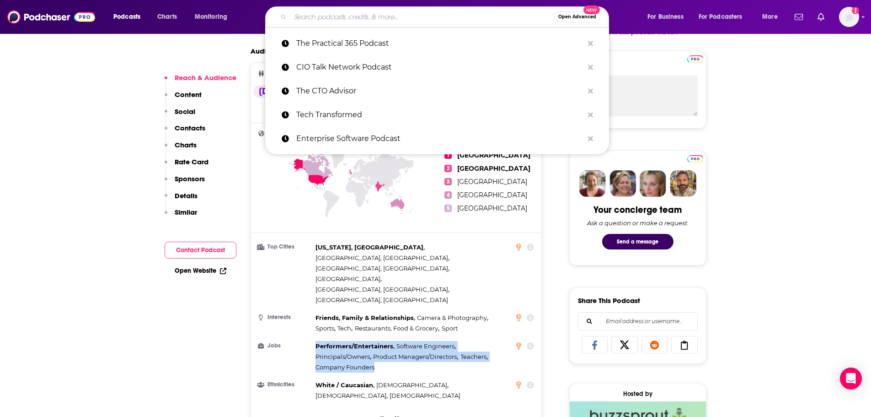
click at [410, 19] on input "Search podcasts, credits, & more..." at bounding box center [422, 17] width 264 height 15
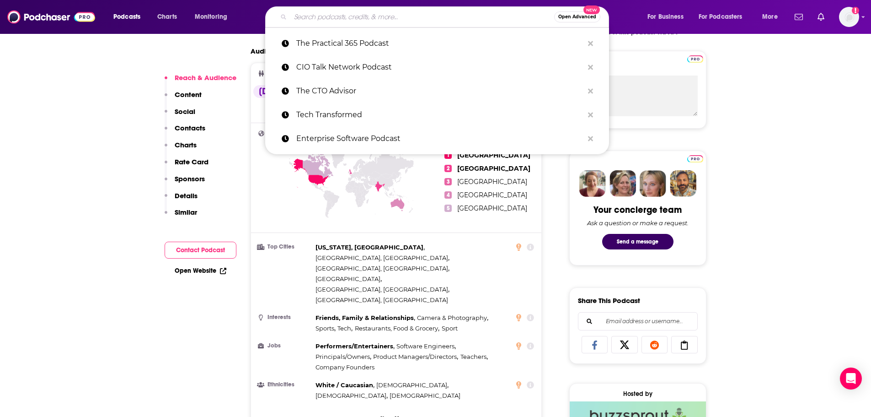
paste input "Enterprise AI Innovators"
type input "Enterprise AI Innovators"
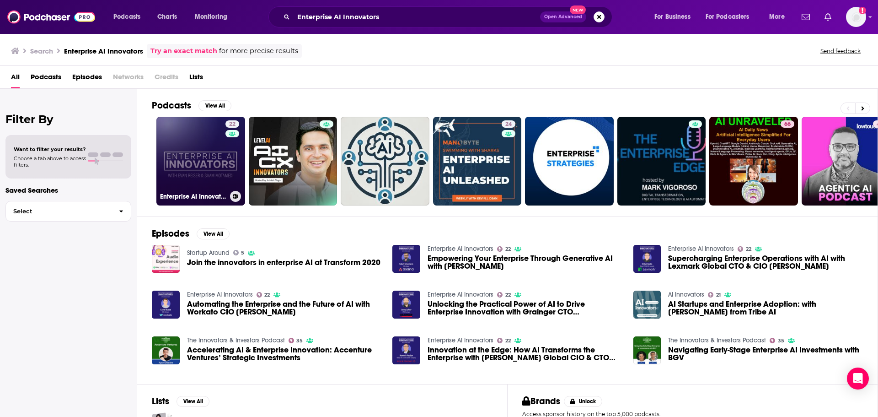
click at [198, 145] on link "22 Enterprise AI Innovators" at bounding box center [200, 161] width 89 height 89
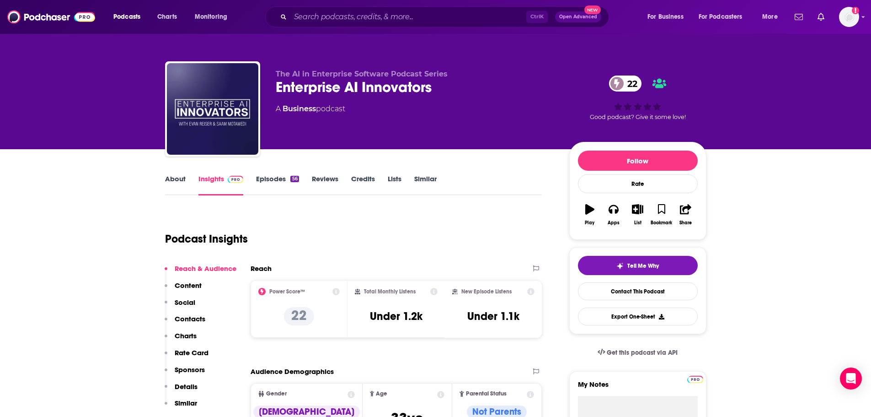
click at [277, 179] on link "Episodes 56" at bounding box center [277, 184] width 43 height 21
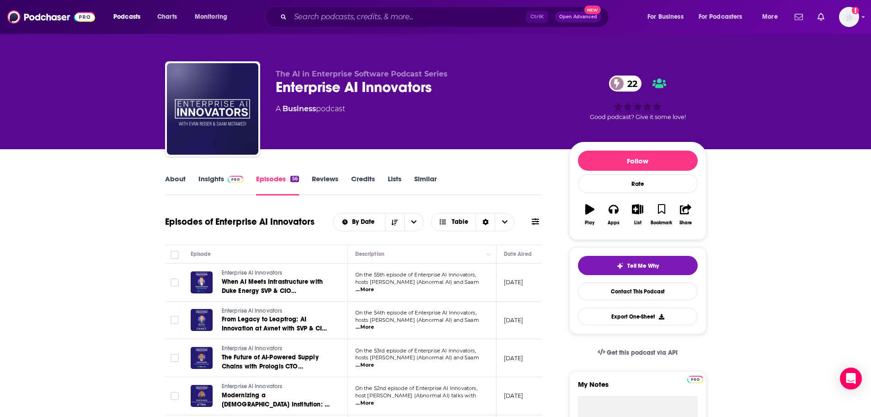
click at [201, 184] on link "Insights" at bounding box center [221, 184] width 45 height 21
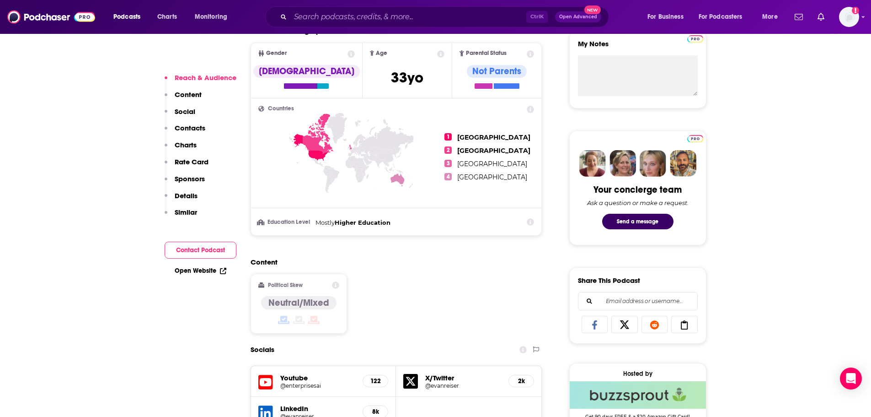
scroll to position [320, 0]
